Goal: Information Seeking & Learning: Learn about a topic

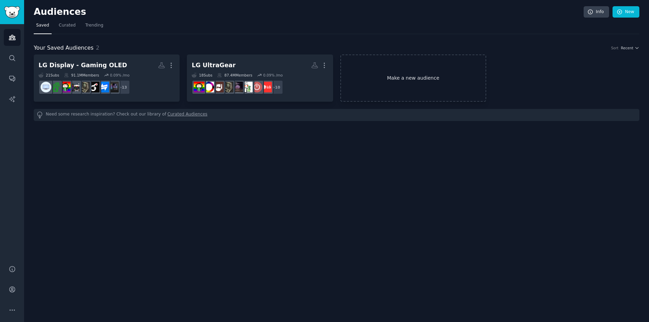
click at [399, 80] on link "Make a new audience" at bounding box center [414, 77] width 146 height 47
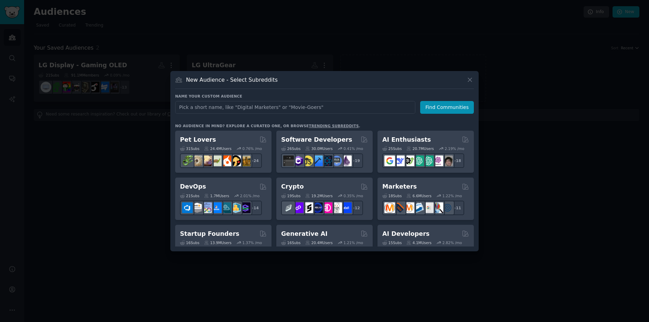
click at [281, 109] on input "text" at bounding box center [295, 107] width 240 height 13
type input "webos"
click at [459, 110] on button "Find Communities" at bounding box center [447, 107] width 54 height 13
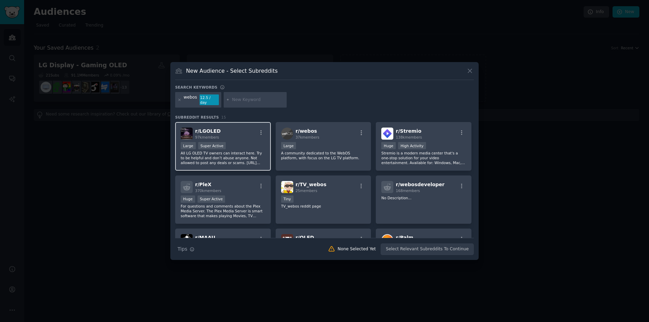
click at [227, 135] on div "r/ LGOLED 97k members" at bounding box center [223, 133] width 85 height 12
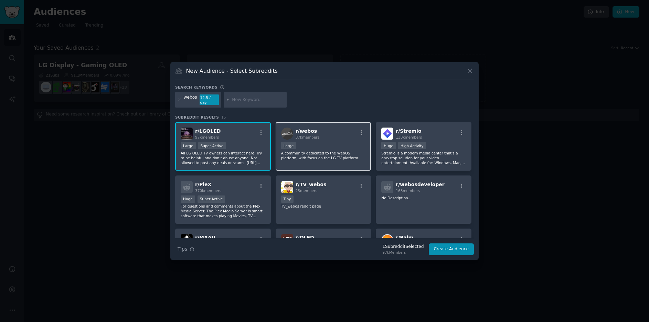
click at [335, 131] on div "r/ webos 37k members" at bounding box center [323, 133] width 85 height 12
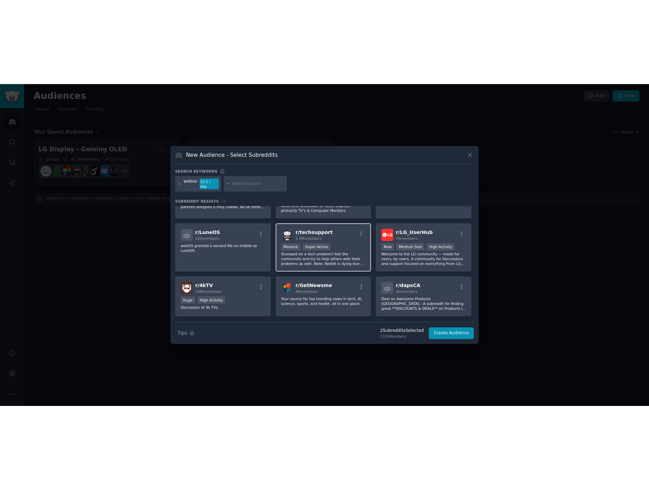
scroll to position [156, 0]
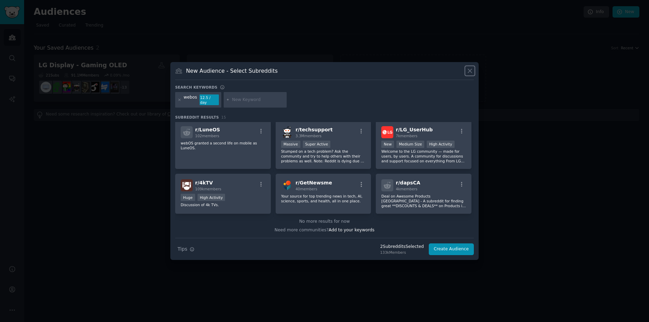
click at [471, 74] on icon at bounding box center [470, 70] width 7 height 7
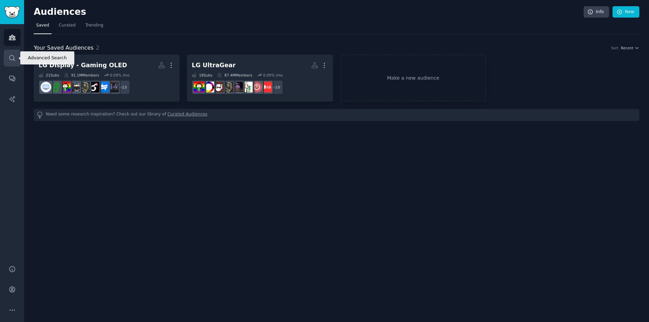
click at [11, 57] on icon "Sidebar" at bounding box center [12, 57] width 7 height 7
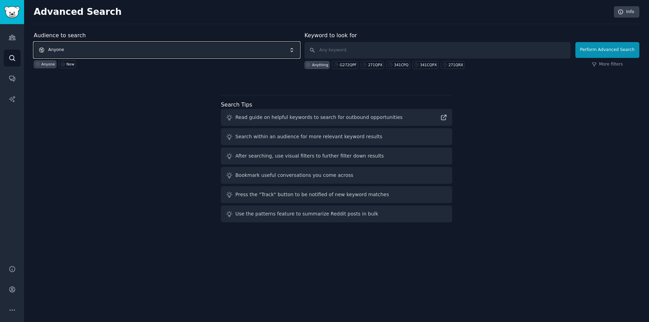
click at [82, 50] on span "Anyone" at bounding box center [167, 50] width 266 height 16
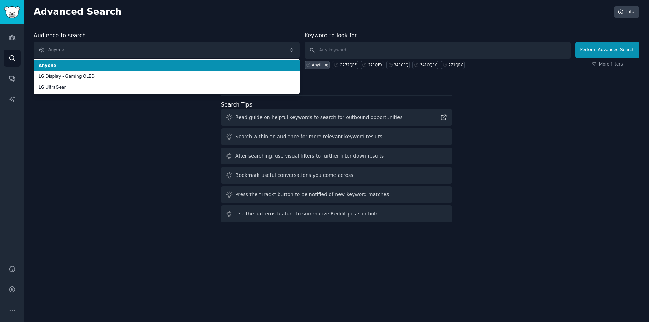
click at [63, 66] on span "Anyone" at bounding box center [167, 66] width 257 height 6
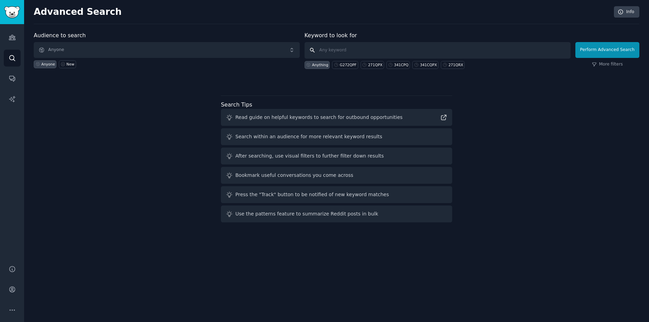
click at [336, 51] on input "text" at bounding box center [438, 50] width 266 height 17
type input "webos"
click button "Perform Advanced Search" at bounding box center [608, 50] width 64 height 16
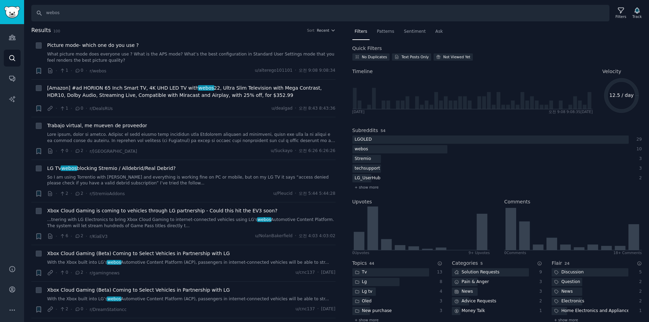
click at [230, 27] on h2 "Results 100 Sort Recent" at bounding box center [183, 30] width 304 height 9
click at [618, 14] on div "Filters" at bounding box center [621, 13] width 18 height 14
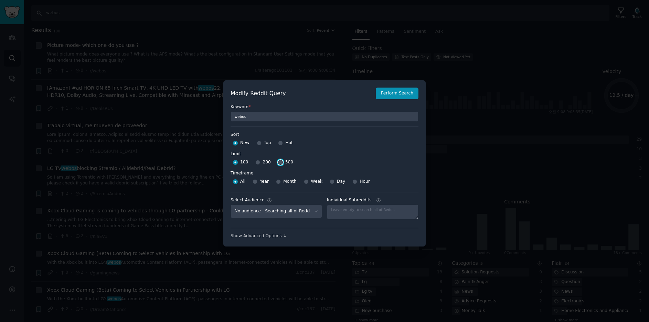
click at [278, 162] on input "500" at bounding box center [280, 162] width 5 height 5
radio input "true"
click at [253, 182] on input "Year" at bounding box center [255, 181] width 5 height 5
radio input "true"
click at [258, 144] on input "Top" at bounding box center [259, 142] width 5 height 5
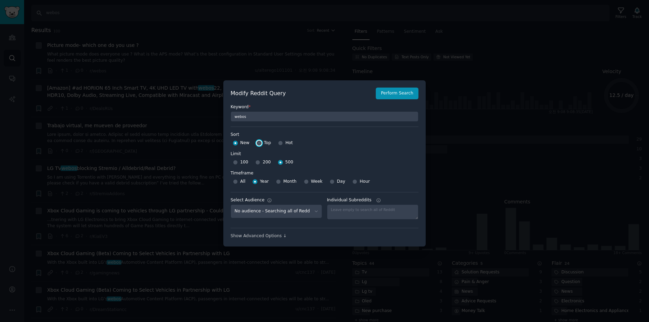
radio input "true"
click at [394, 95] on button "Perform Search" at bounding box center [397, 93] width 43 height 12
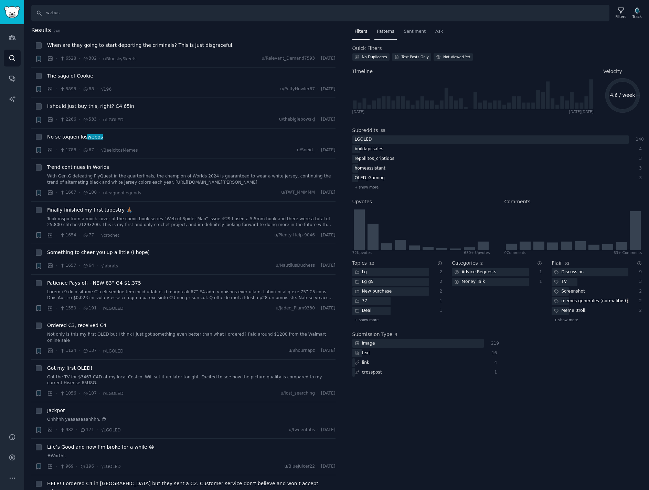
click at [387, 31] on span "Patterns" at bounding box center [385, 32] width 17 height 6
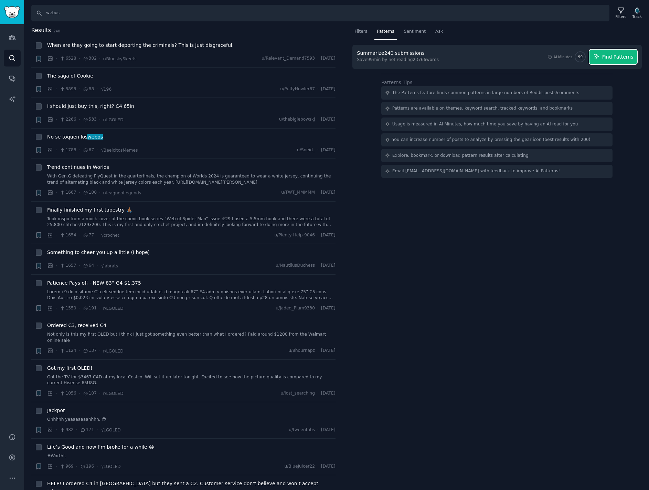
click at [613, 59] on span "Find Patterns" at bounding box center [618, 56] width 31 height 7
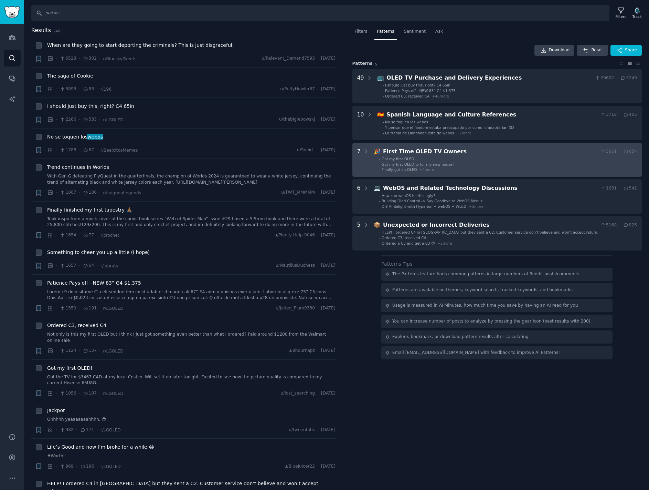
click at [481, 161] on ul "- Got my first OLED! - Got my first OLED tv for my new house! - Finally got an …" at bounding box center [506, 164] width 263 height 16
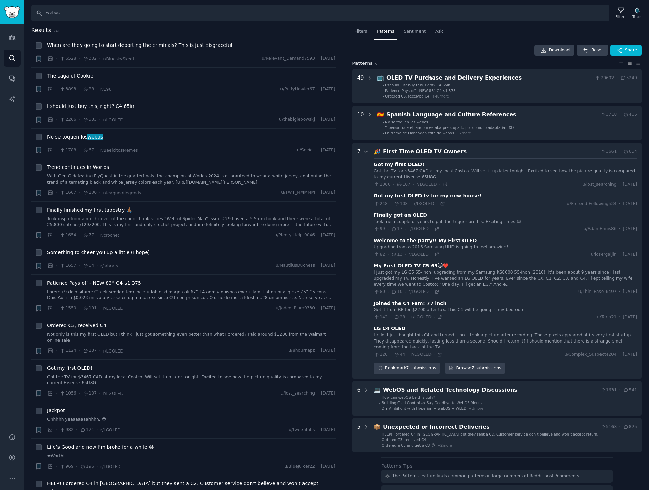
scroll to position [73, 0]
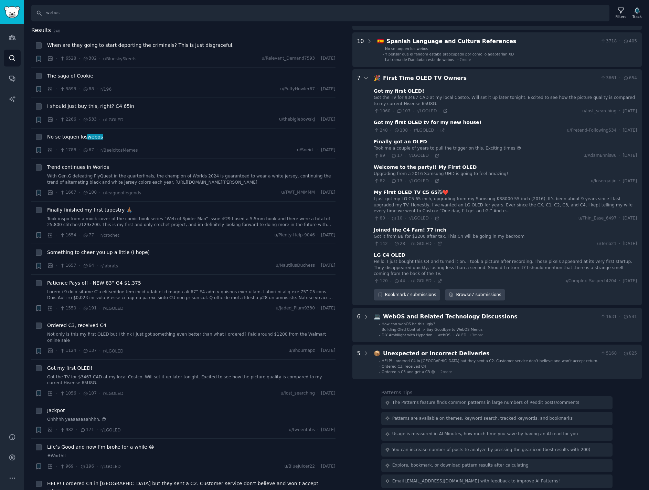
click at [495, 78] on div "First Time OLED TV Owners" at bounding box center [490, 78] width 215 height 9
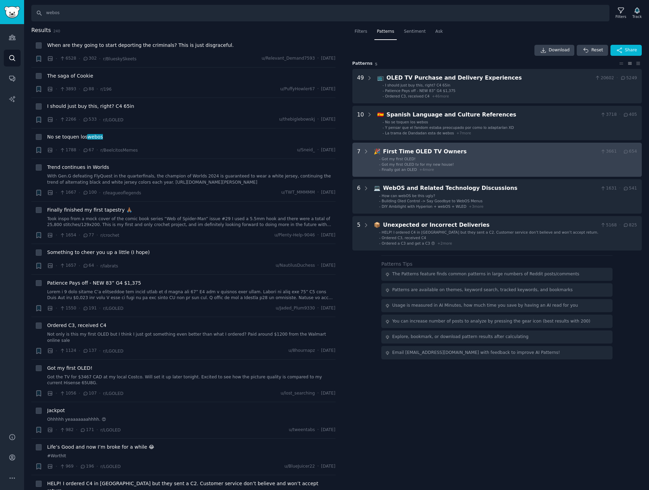
scroll to position [0, 0]
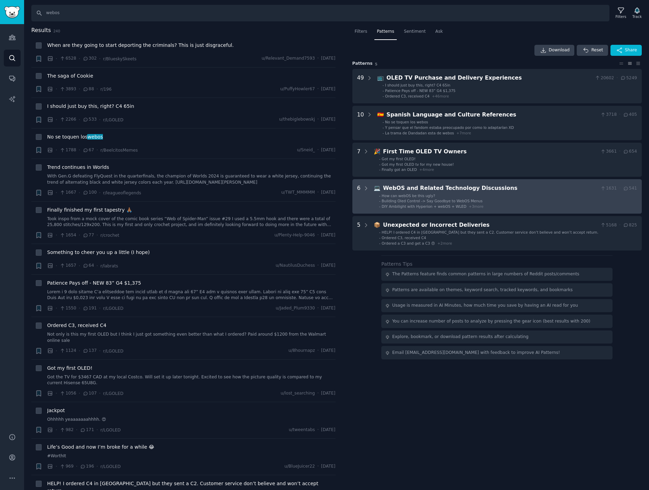
click at [529, 198] on ul "- How can webOS be this ugly? - Building Oled Control -> Say Goodbye to WebOS M…" at bounding box center [506, 201] width 263 height 16
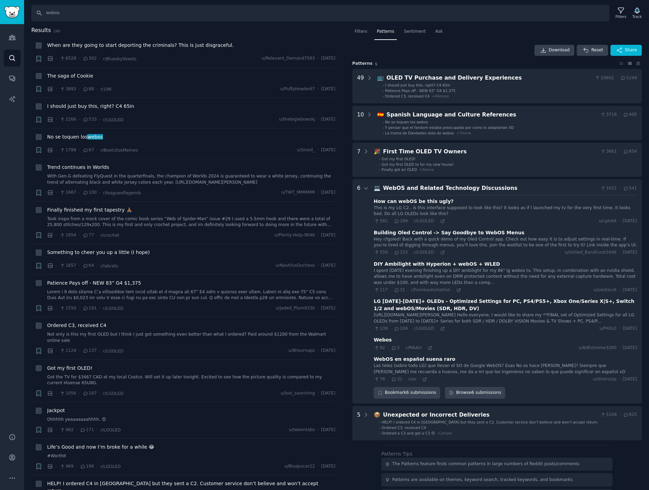
scroll to position [67, 0]
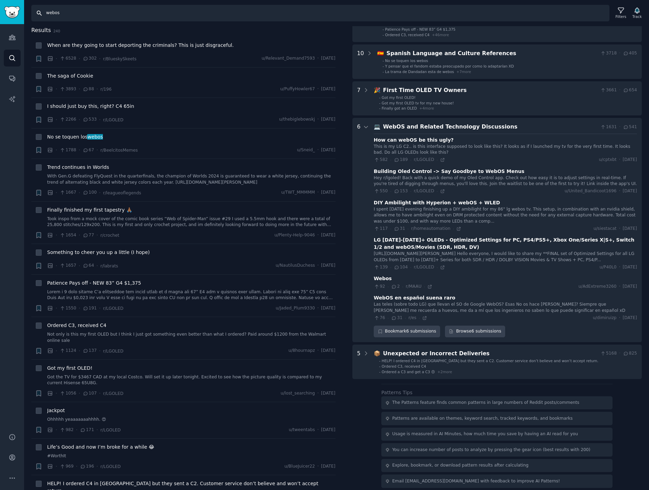
click at [91, 11] on input "webos" at bounding box center [320, 13] width 578 height 17
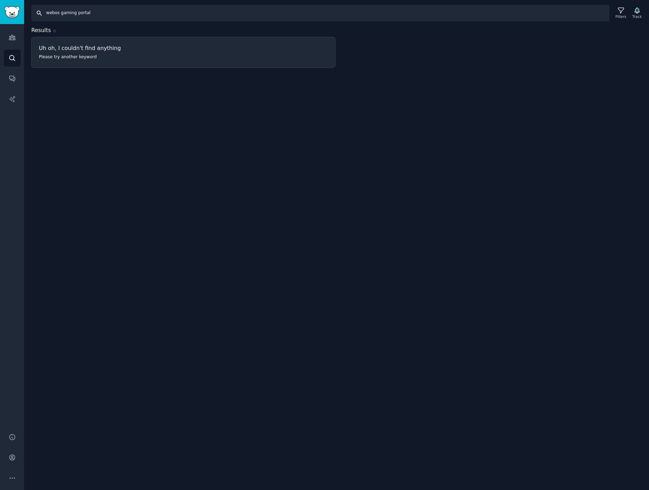
click at [98, 11] on input "webos gaming portal" at bounding box center [320, 13] width 578 height 17
type input "webos gaming"
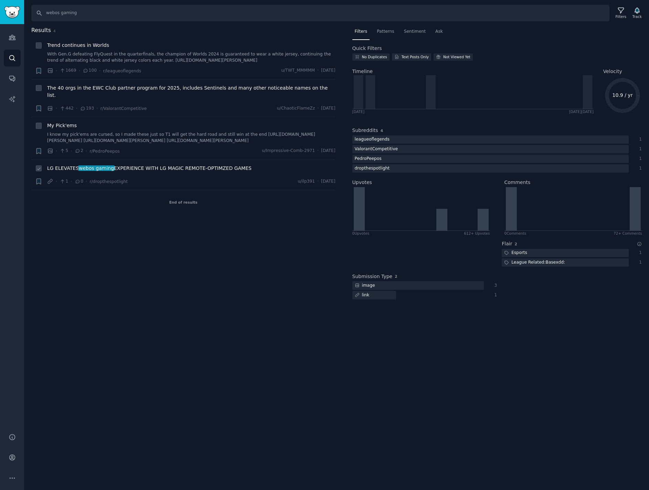
click at [150, 165] on span "LG ELEVATES webos gaming EXPERIENCE WITH LG MAGIC REMOTE-OPTIMZED GAMES" at bounding box center [149, 168] width 205 height 7
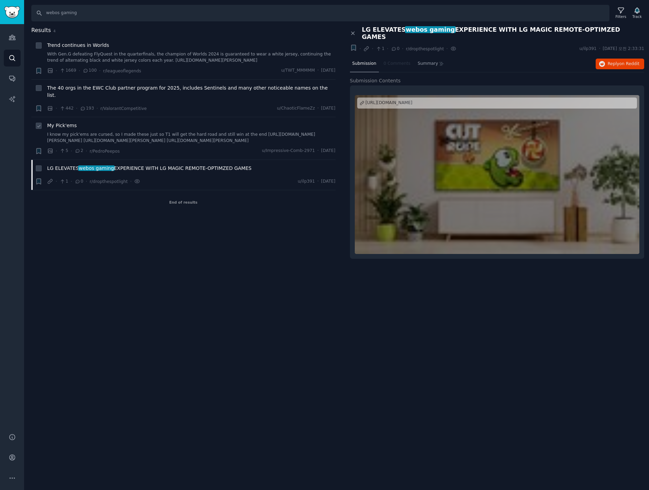
click at [143, 132] on link "I know my pick'ems are cursed, so I made these just so T1 will get the hard roa…" at bounding box center [191, 138] width 289 height 12
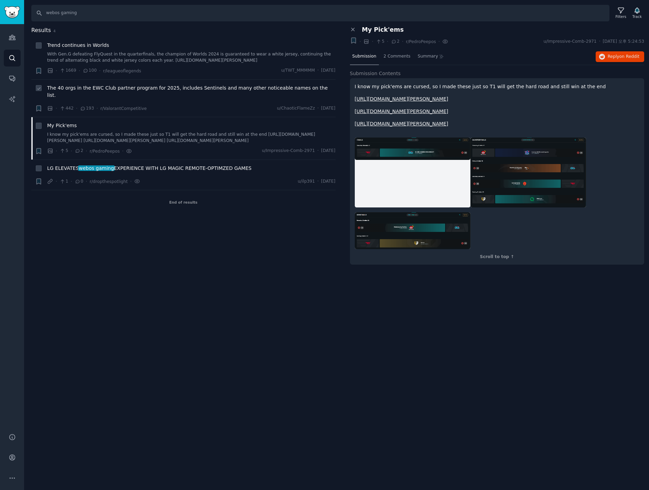
click at [155, 89] on span "The 40 orgs in the EWC Club partner program for 2025, includes Sentinels and ma…" at bounding box center [191, 91] width 289 height 14
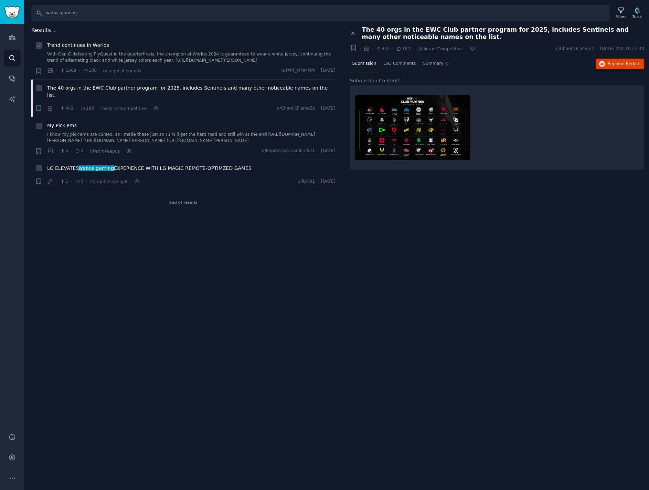
click at [145, 54] on link "With Gen.G defeating FlyQuest in the quarterfinals, the champion of Worlds 2024…" at bounding box center [191, 57] width 289 height 12
